Goal: Navigation & Orientation: Find specific page/section

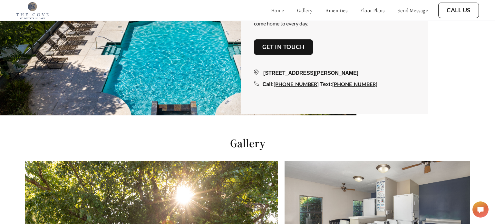
scroll to position [765, 0]
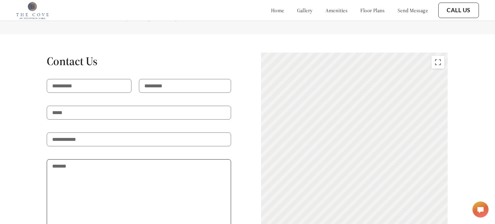
scroll to position [1192, 0]
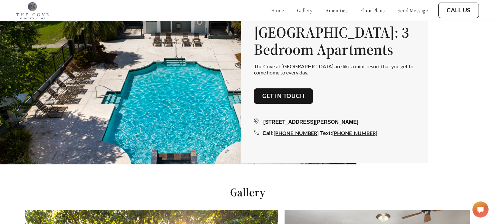
scroll to position [511, 0]
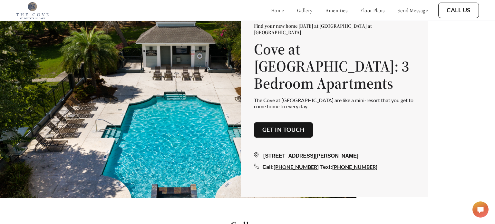
scroll to position [224, 0]
